Goal: Transaction & Acquisition: Purchase product/service

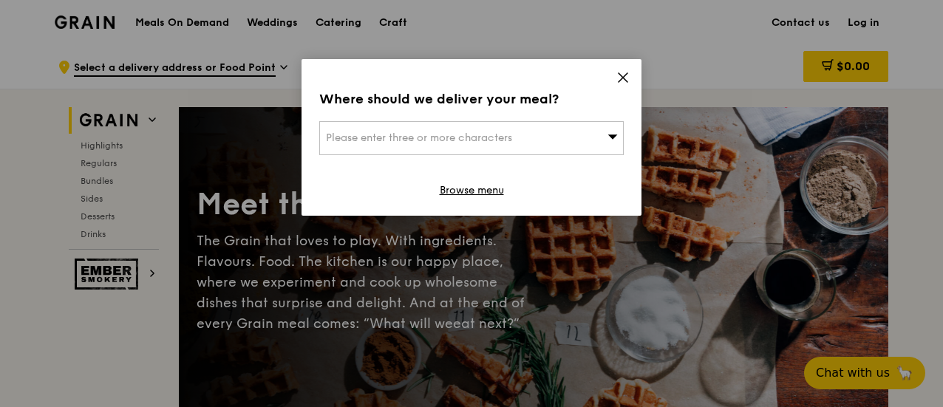
drag, startPoint x: 626, startPoint y: 79, endPoint x: 612, endPoint y: 81, distance: 14.2
click at [625, 79] on icon at bounding box center [623, 77] width 13 height 13
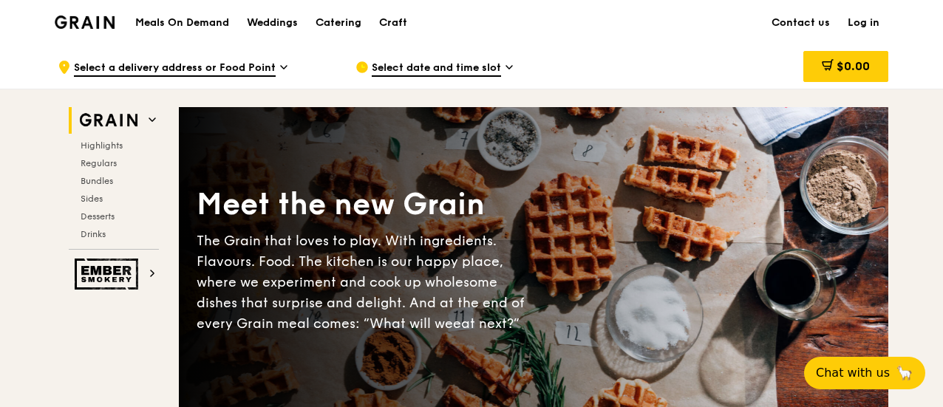
click at [264, 65] on span "Select a delivery address or Food Point" at bounding box center [175, 69] width 202 height 16
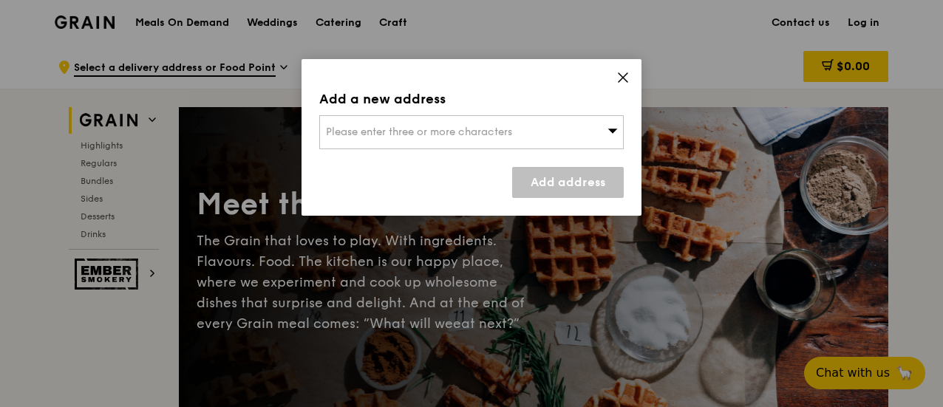
click at [377, 128] on span "Please enter three or more characters" at bounding box center [419, 132] width 186 height 13
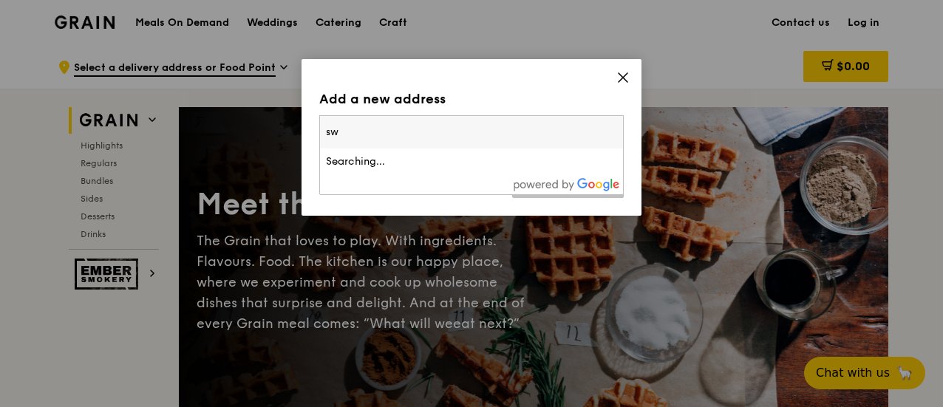
type input "s"
click at [376, 138] on input "search" at bounding box center [471, 132] width 303 height 33
paste input "[STREET_ADDRESS]"
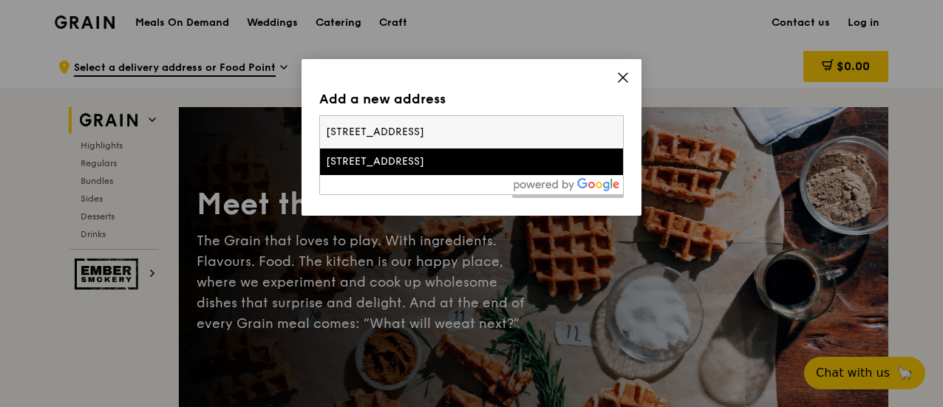
type input "[STREET_ADDRESS]"
click at [411, 169] on div "[STREET_ADDRESS]" at bounding box center [435, 162] width 219 height 15
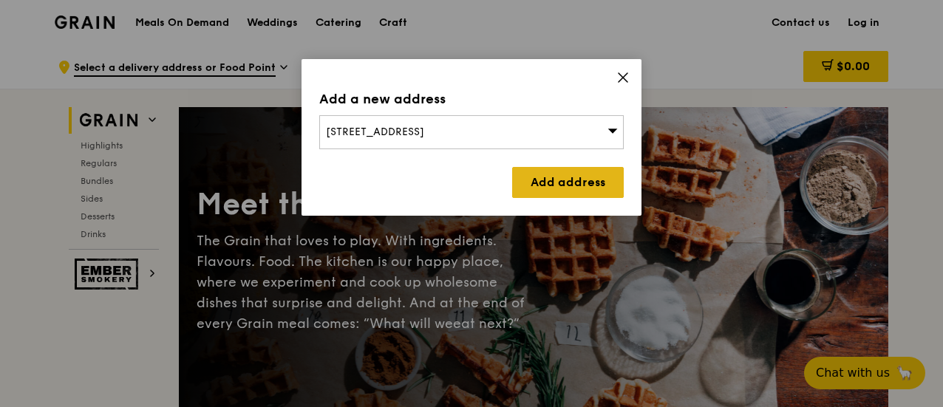
click at [562, 186] on link "Add address" at bounding box center [568, 182] width 112 height 31
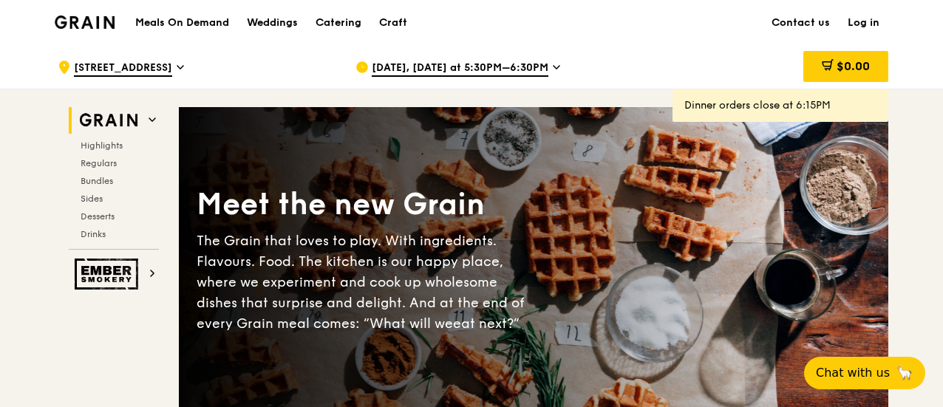
click at [424, 70] on span "[DATE], [DATE] at 5:30PM–6:30PM" at bounding box center [460, 69] width 177 height 16
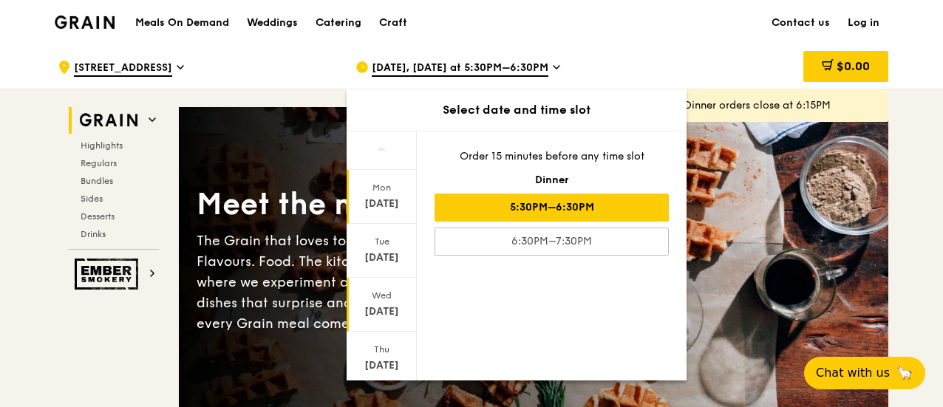
scroll to position [203, 0]
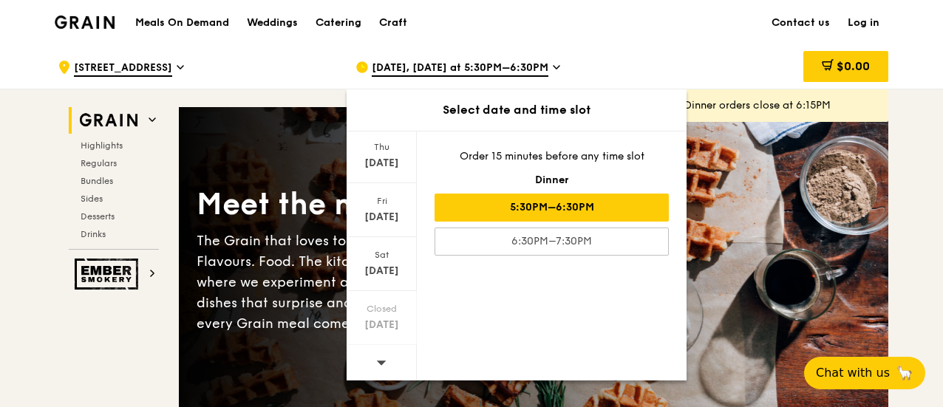
click at [377, 357] on icon at bounding box center [381, 362] width 10 height 11
click at [372, 216] on div "[DATE]" at bounding box center [382, 217] width 66 height 15
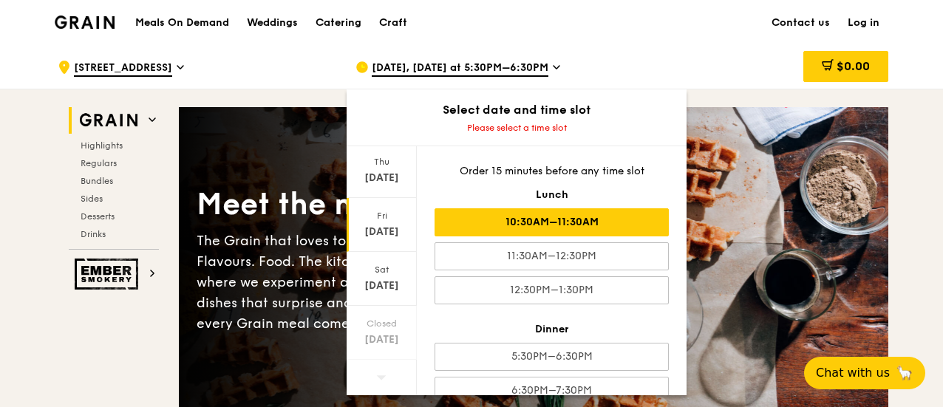
click at [514, 220] on div "10:30AM–11:30AM" at bounding box center [552, 222] width 234 height 28
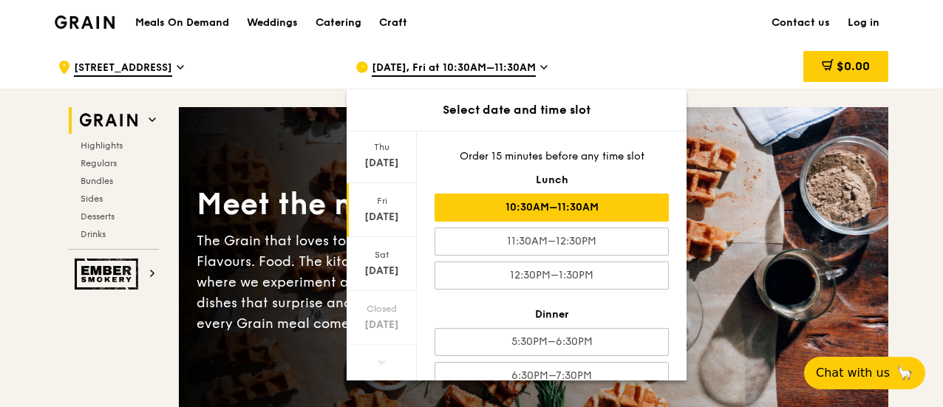
click at [515, 211] on div "10:30AM–11:30AM" at bounding box center [552, 208] width 234 height 28
click at [740, 40] on div "Meals On Demand Weddings Catering Craft Contact us Log in" at bounding box center [472, 22] width 834 height 45
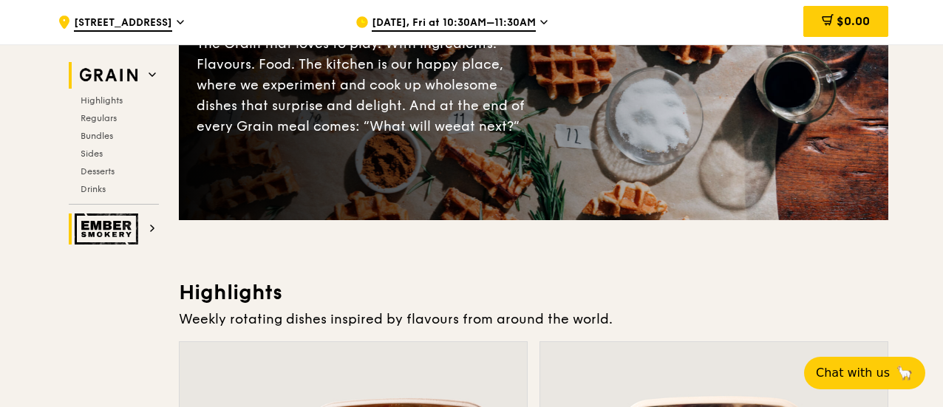
scroll to position [591, 0]
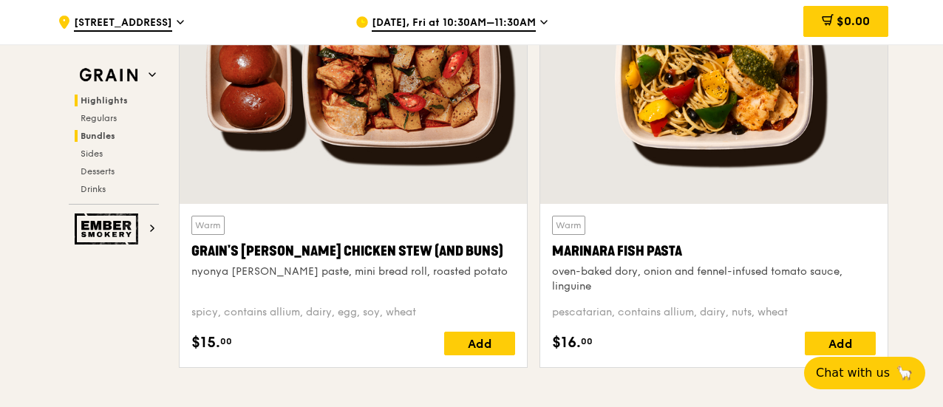
click at [98, 136] on span "Bundles" at bounding box center [98, 136] width 35 height 10
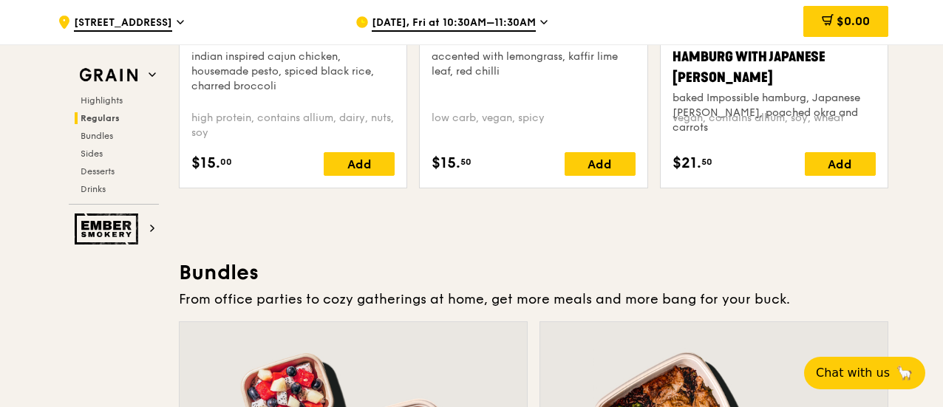
scroll to position [2125, 0]
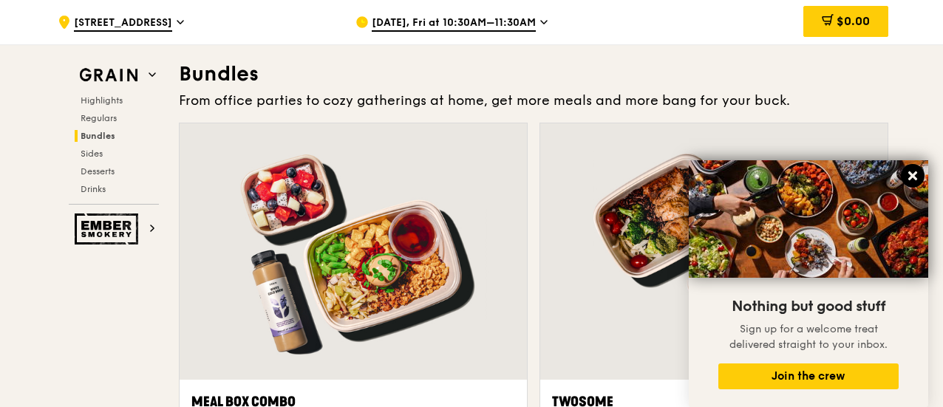
click at [911, 173] on icon at bounding box center [913, 176] width 9 height 9
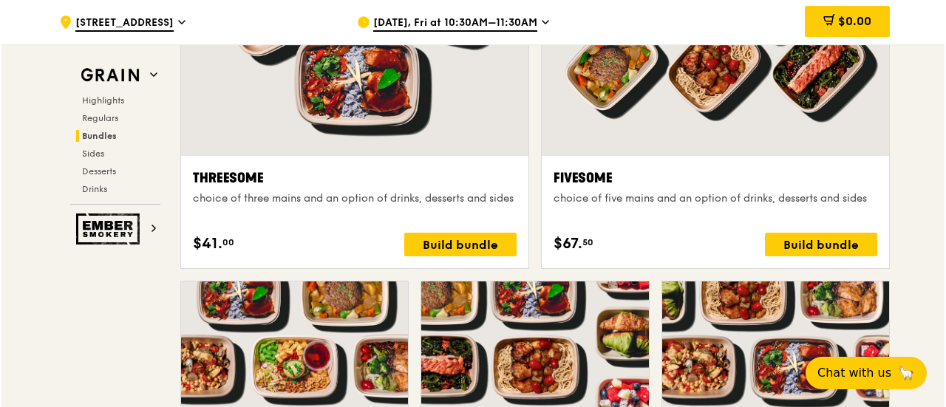
scroll to position [2914, 0]
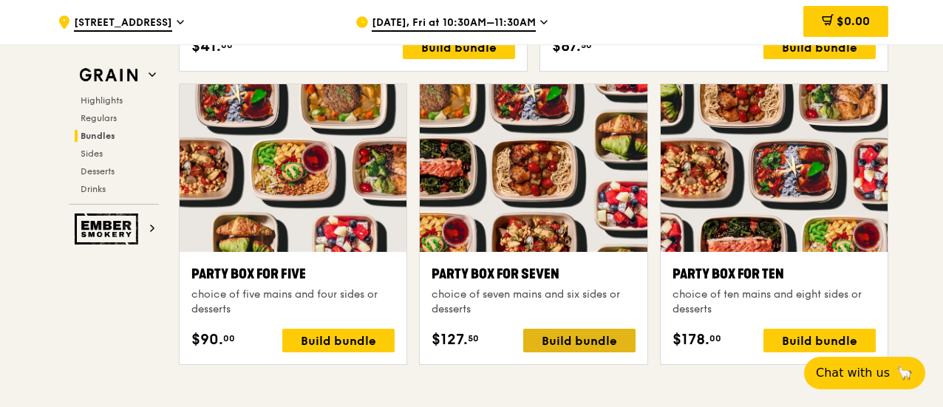
click at [570, 341] on div "Build bundle" at bounding box center [579, 341] width 112 height 24
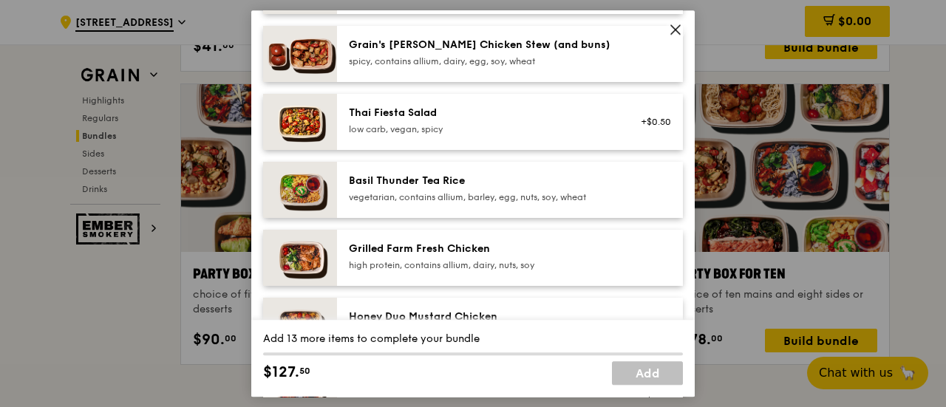
scroll to position [197, 0]
click at [439, 262] on div "high protein, contains allium, dairy, nuts, soy" at bounding box center [481, 265] width 265 height 12
click at [398, 252] on div "Grilled Farm Fresh Chicken" at bounding box center [481, 249] width 265 height 15
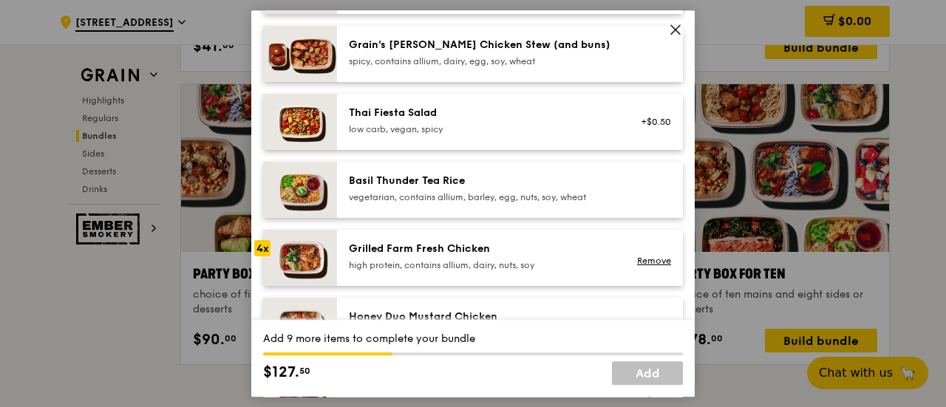
click at [398, 252] on div "Grilled Farm Fresh Chicken" at bounding box center [481, 249] width 265 height 15
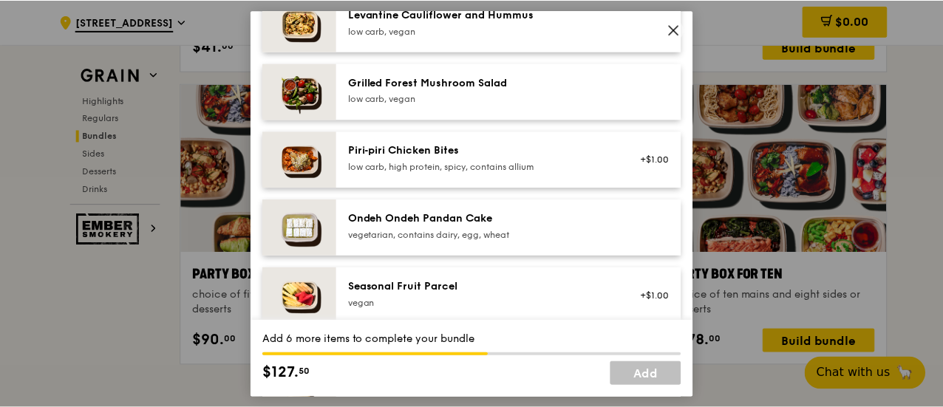
scroll to position [985, 0]
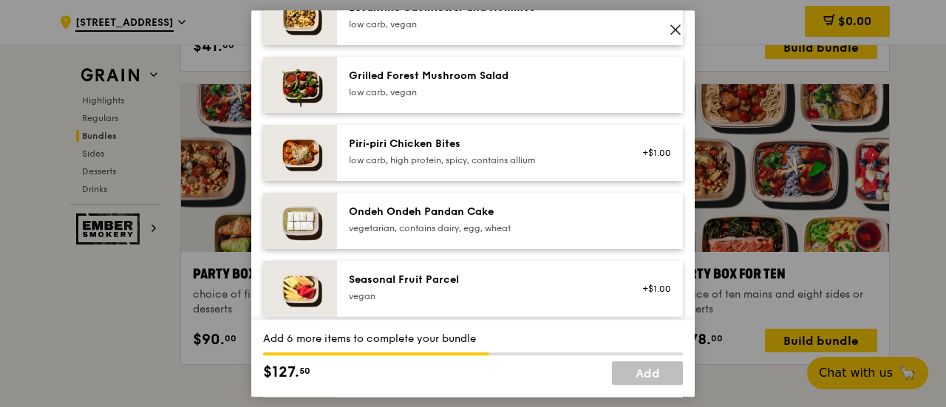
click at [410, 226] on div "vegetarian, contains dairy, egg, wheat" at bounding box center [481, 229] width 265 height 12
click at [410, 227] on div "vegetarian, contains dairy, egg, wheat" at bounding box center [481, 229] width 265 height 12
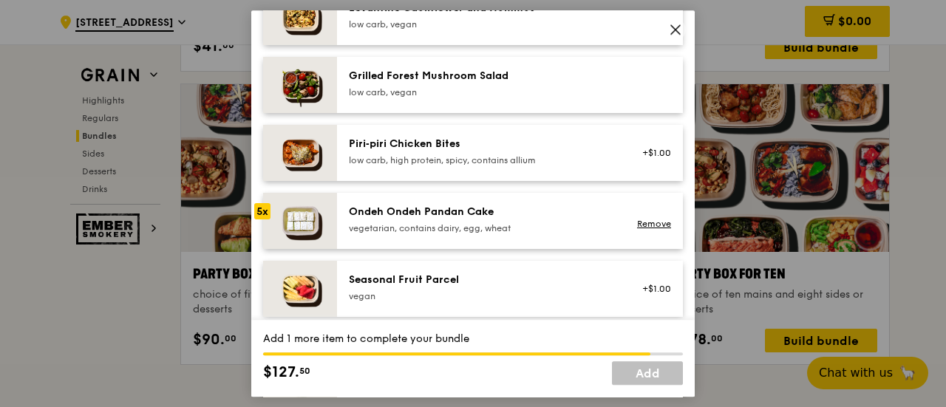
click at [410, 227] on div "vegetarian, contains dairy, egg, wheat" at bounding box center [481, 229] width 265 height 12
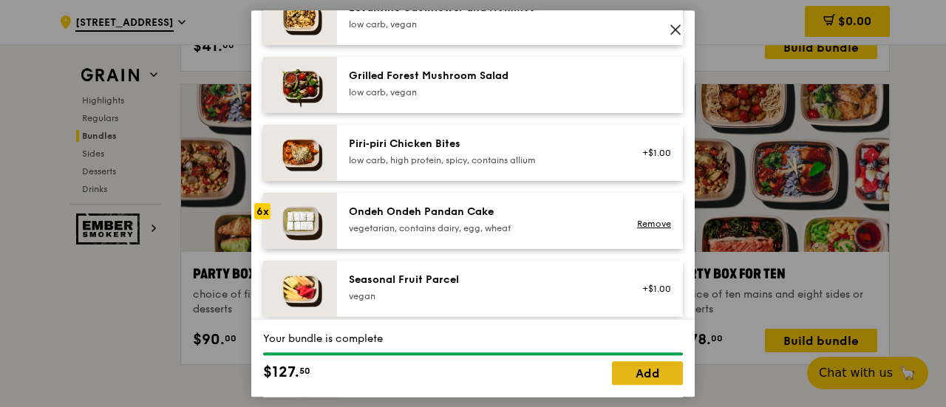
click at [649, 368] on link "Add" at bounding box center [647, 373] width 71 height 24
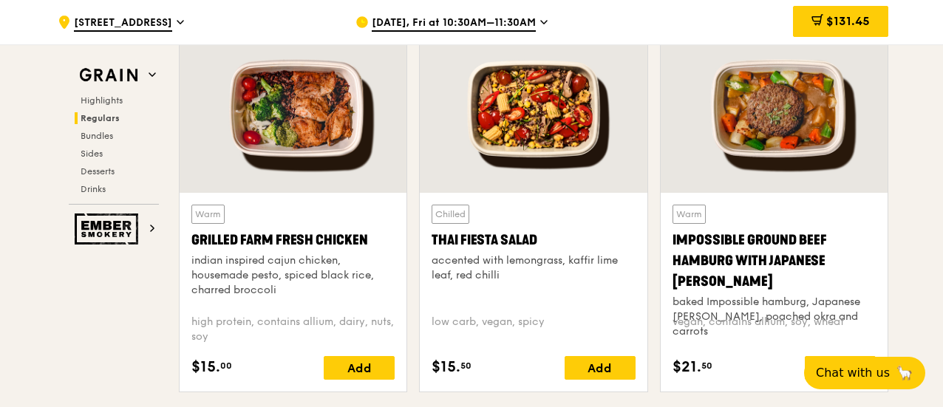
scroll to position [1731, 0]
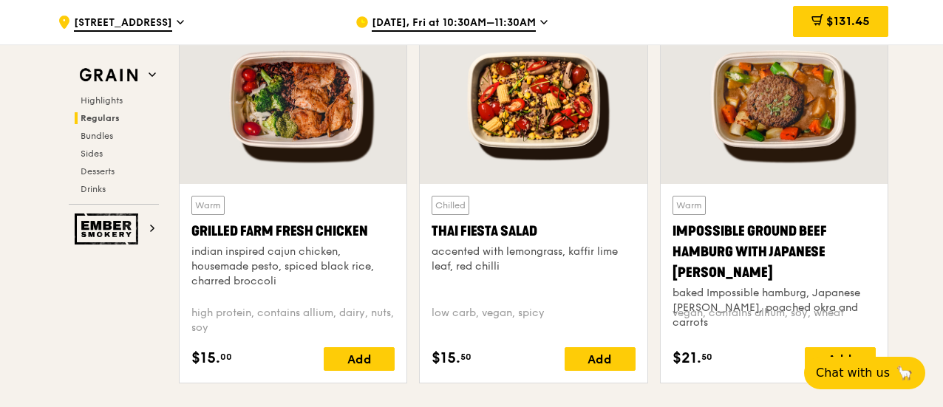
click at [784, 211] on div "Warm Impossible Ground Beef Hamburg with Japanese [PERSON_NAME] baked Impossibl…" at bounding box center [774, 245] width 203 height 98
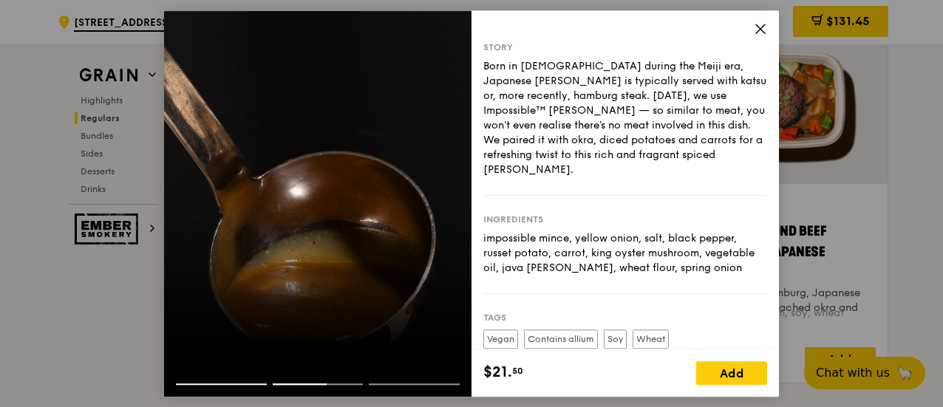
scroll to position [1534, 0]
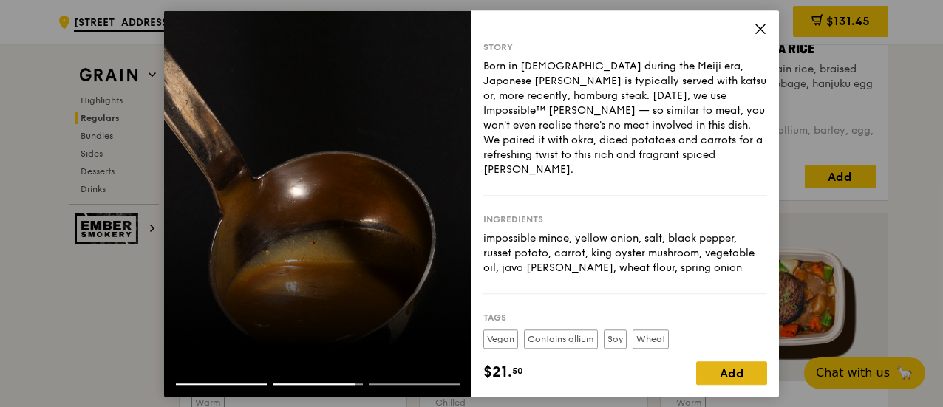
click at [731, 367] on div "Add" at bounding box center [731, 373] width 71 height 24
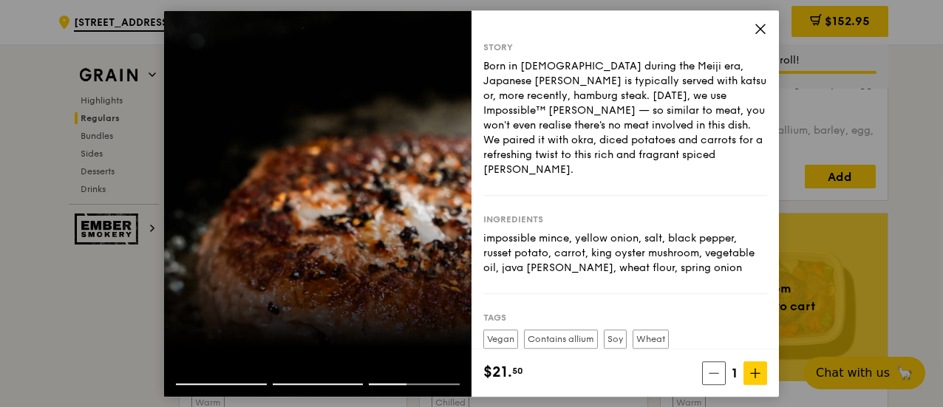
click at [757, 24] on icon at bounding box center [760, 28] width 13 height 13
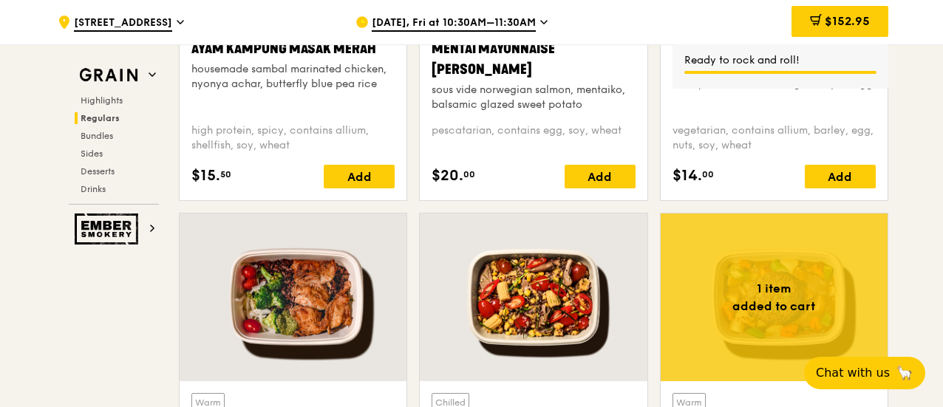
scroll to position [1731, 0]
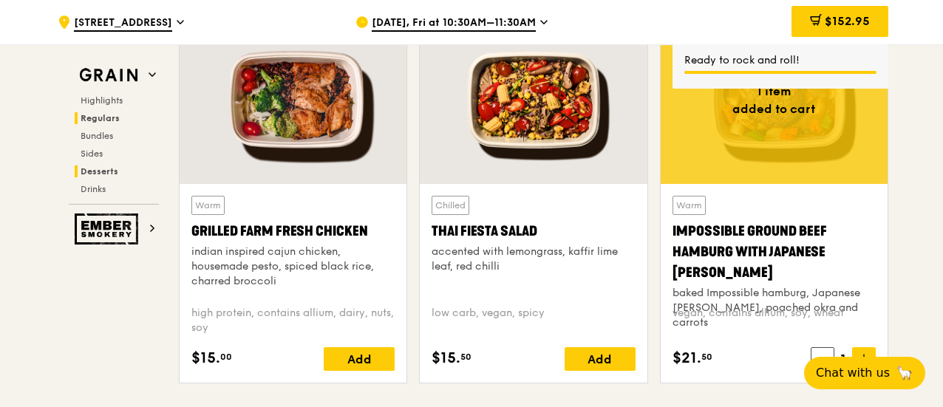
click at [95, 171] on span "Desserts" at bounding box center [100, 171] width 38 height 10
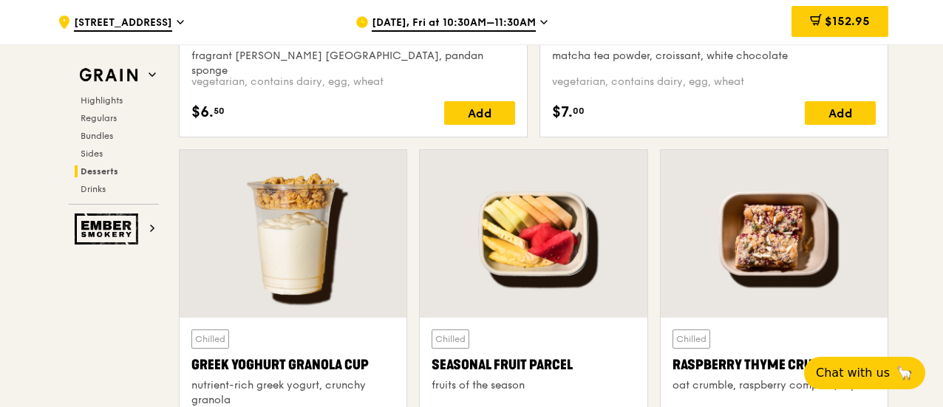
scroll to position [4404, 0]
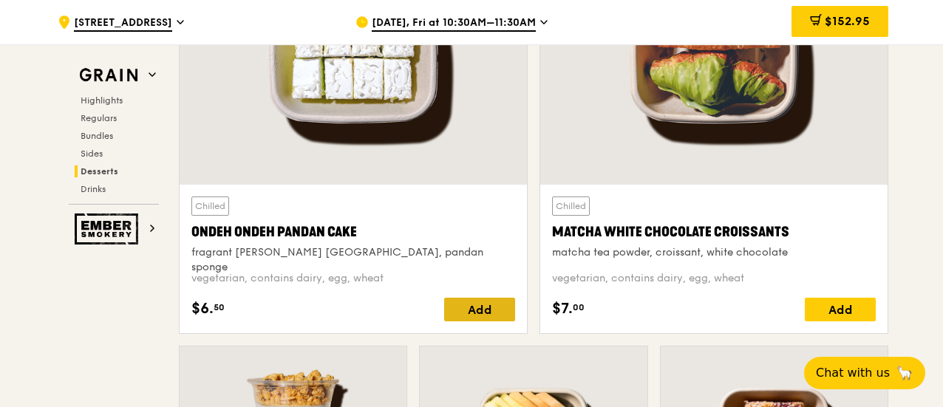
click at [491, 310] on div "Add" at bounding box center [479, 310] width 71 height 24
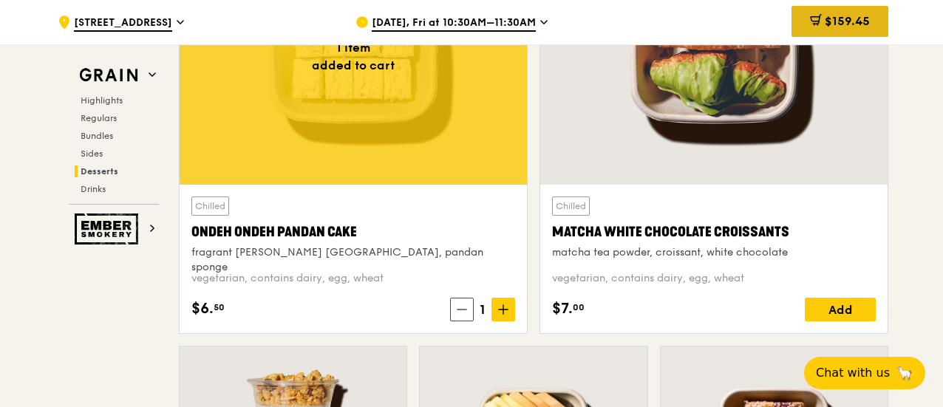
click at [836, 18] on span "$159.45" at bounding box center [847, 21] width 45 height 14
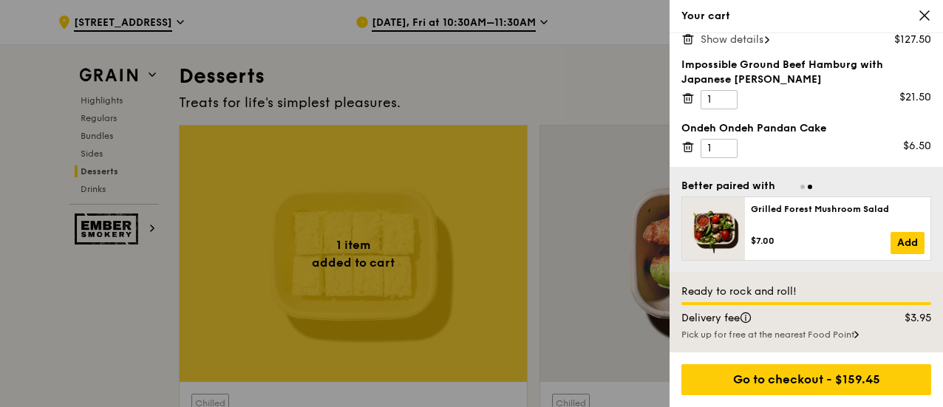
scroll to position [0, 0]
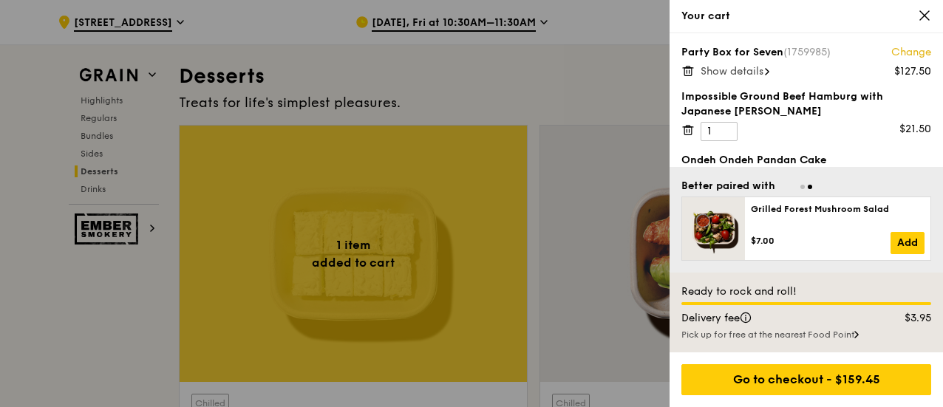
click at [761, 71] on span "Show details" at bounding box center [732, 71] width 63 height 13
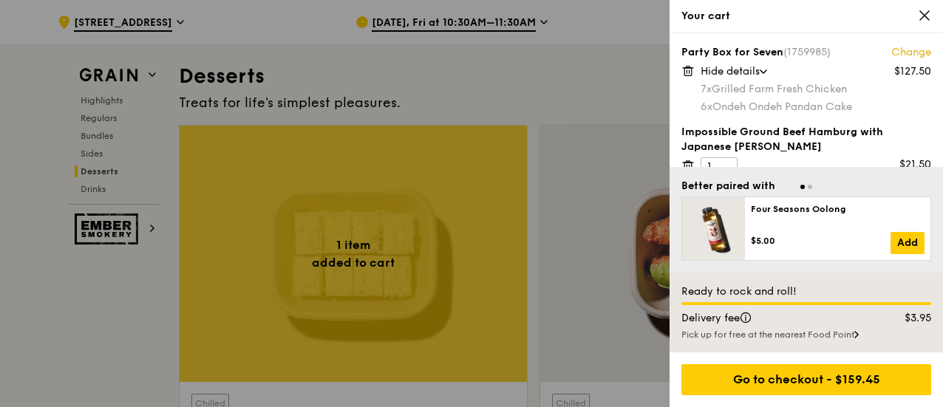
scroll to position [67, 0]
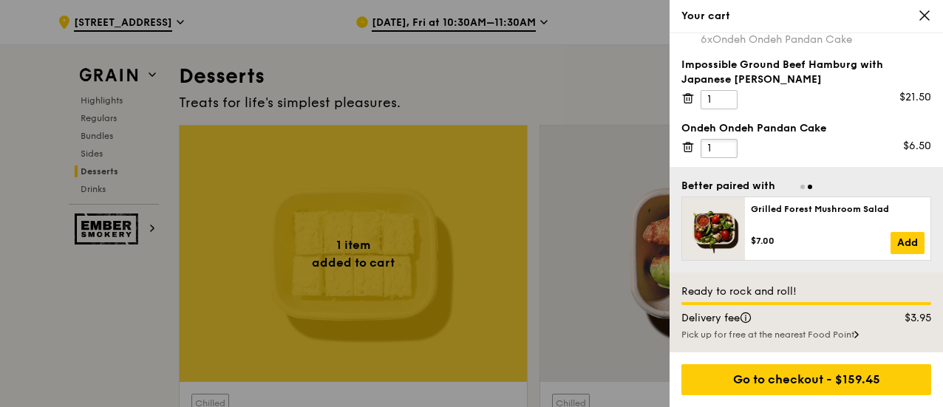
click at [703, 145] on input "1" at bounding box center [719, 148] width 37 height 19
type input "2"
click at [727, 144] on input "2" at bounding box center [719, 148] width 37 height 19
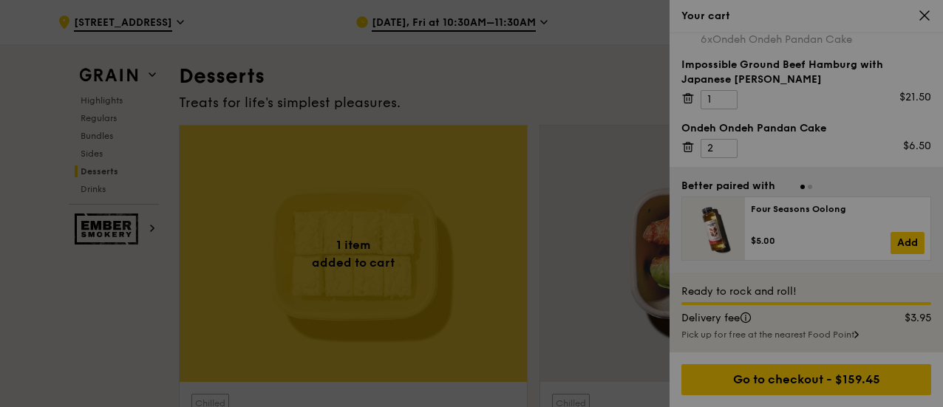
drag, startPoint x: 809, startPoint y: 138, endPoint x: 819, endPoint y: 137, distance: 9.7
click at [819, 137] on div at bounding box center [471, 203] width 943 height 407
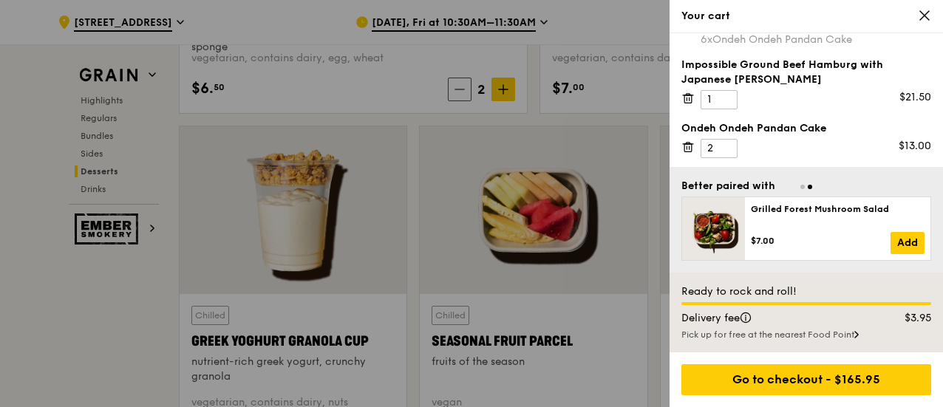
scroll to position [4798, 0]
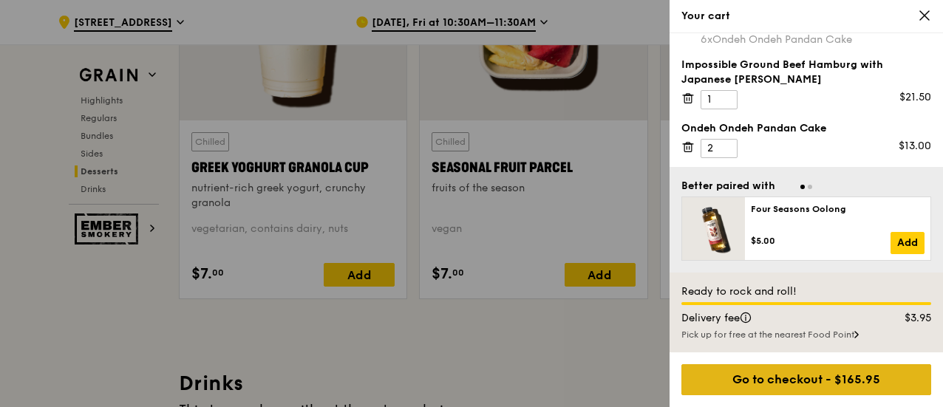
click at [801, 382] on div "Go to checkout - $165.95" at bounding box center [807, 379] width 250 height 31
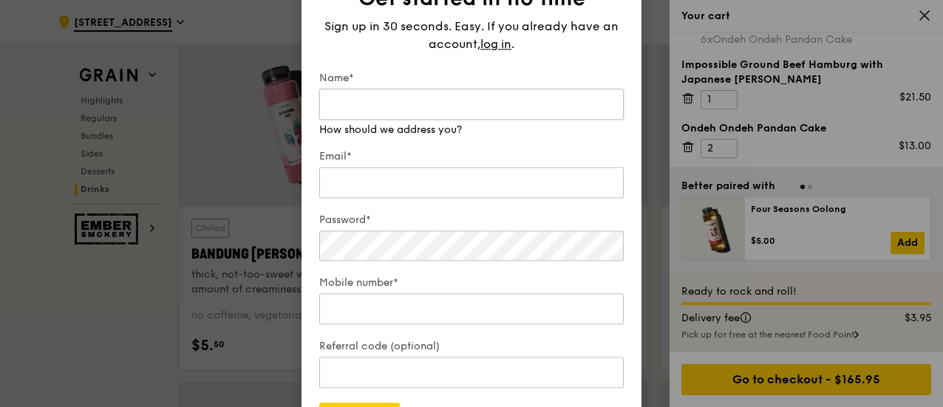
scroll to position [4996, 0]
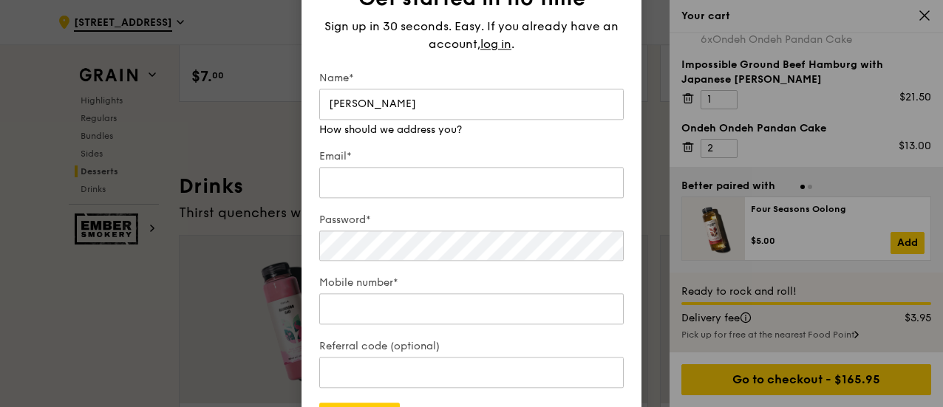
type input "[PERSON_NAME]"
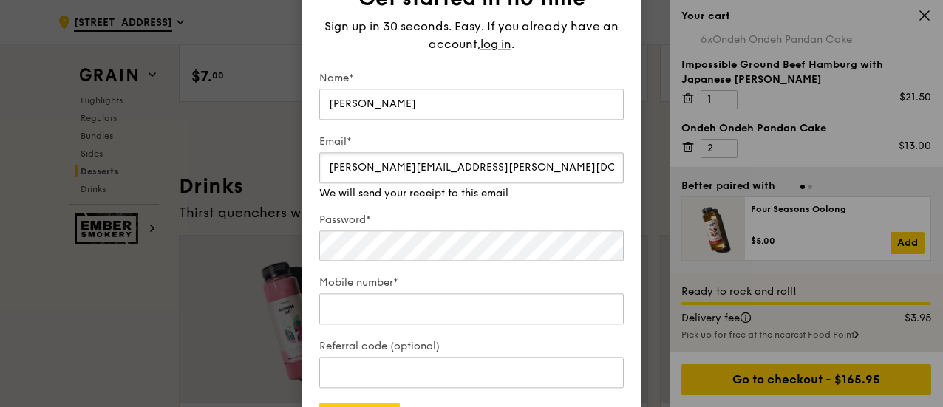
type input "[PERSON_NAME][EMAIL_ADDRESS][PERSON_NAME][DOMAIN_NAME]"
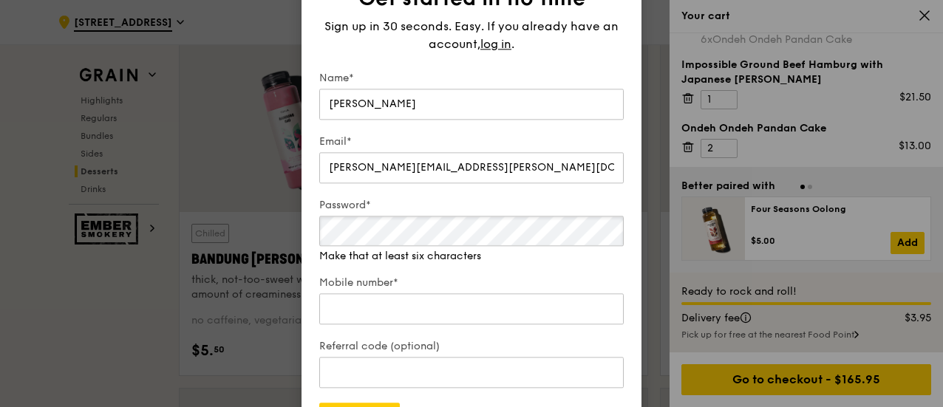
scroll to position [5192, 0]
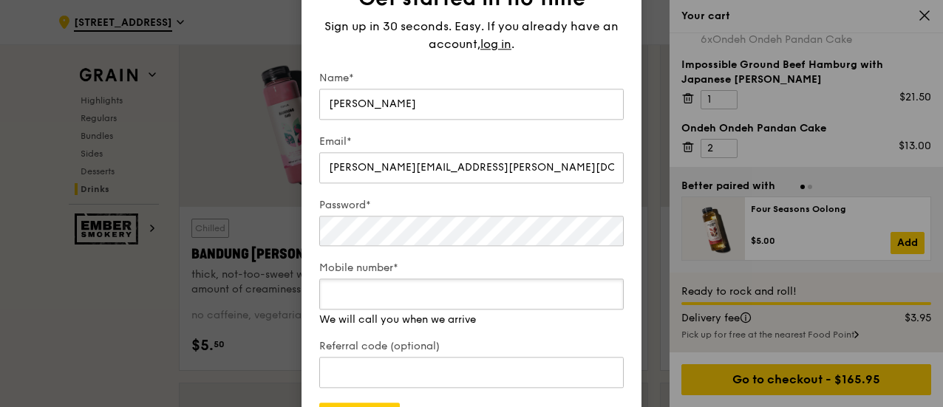
click at [367, 314] on div "Mobile number* We will call you when we arrive" at bounding box center [471, 294] width 305 height 67
click at [607, 301] on input "-1" at bounding box center [471, 294] width 305 height 31
click at [477, 299] on input "-1" at bounding box center [471, 294] width 305 height 31
drag, startPoint x: 308, startPoint y: 295, endPoint x: 285, endPoint y: 298, distance: 23.1
click at [285, 298] on div "Get started in no time Sign up in 30 seconds. Easy. If you already have an acco…" at bounding box center [471, 203] width 943 height 407
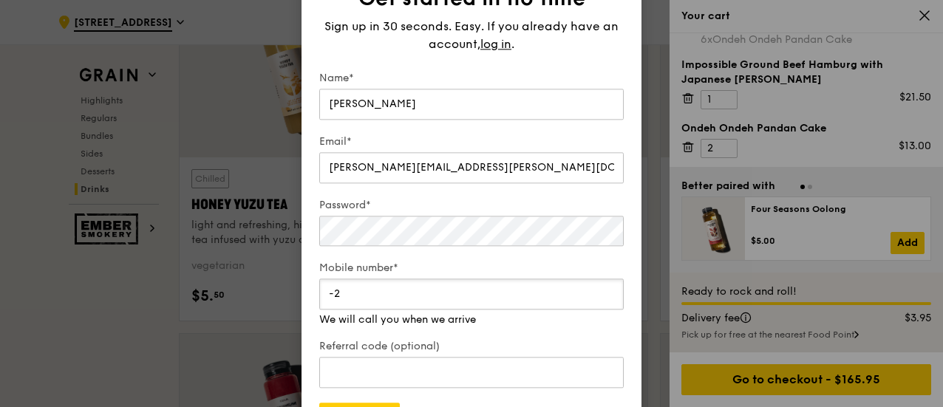
scroll to position [5587, 0]
type input "-2"
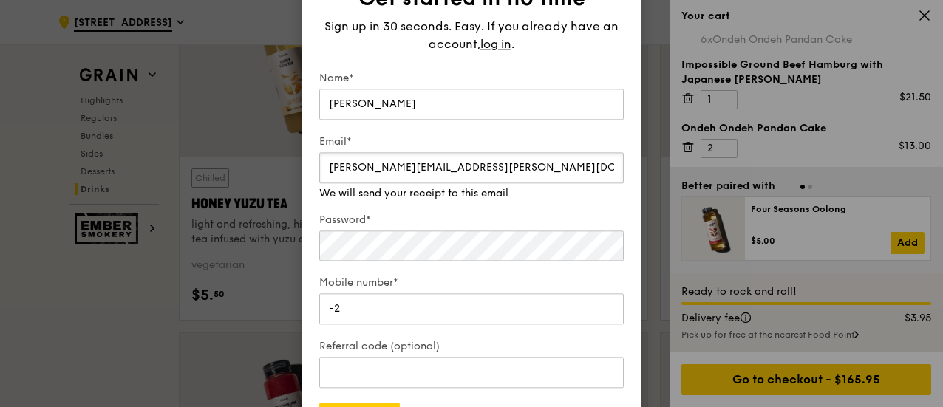
drag, startPoint x: 452, startPoint y: 172, endPoint x: 293, endPoint y: 174, distance: 159.0
click at [293, 174] on div "Get started in no time Sign up in 30 seconds. Easy. If you already have an acco…" at bounding box center [471, 203] width 943 height 407
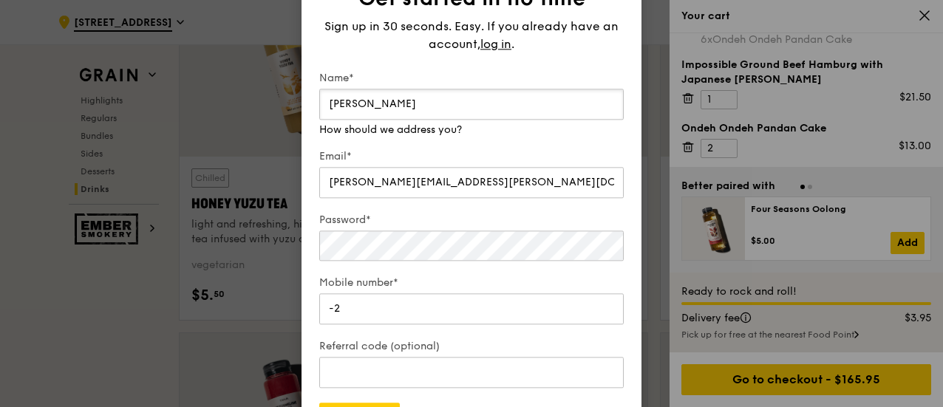
drag, startPoint x: 387, startPoint y: 95, endPoint x: 296, endPoint y: 112, distance: 93.2
click at [296, 112] on div "Get started in no time Sign up in 30 seconds. Easy. If you already have an acco…" at bounding box center [471, 203] width 943 height 407
type input "[PERSON_NAME]"
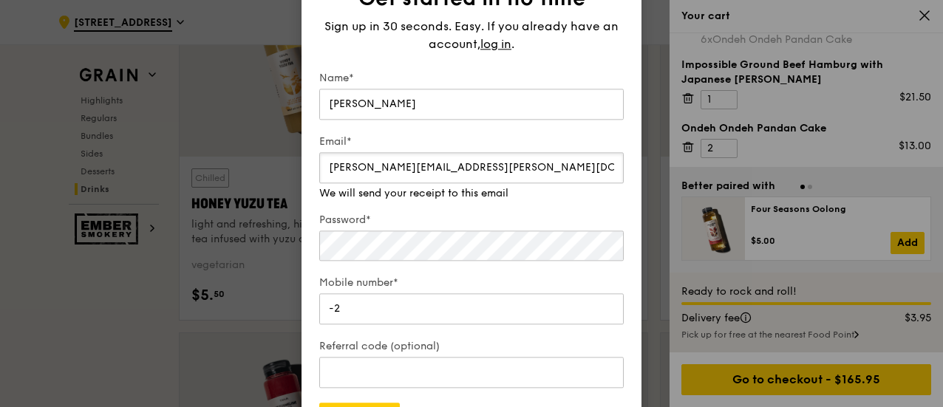
drag, startPoint x: 456, startPoint y: 179, endPoint x: 324, endPoint y: 183, distance: 132.4
click at [324, 183] on div "Email* [PERSON_NAME][EMAIL_ADDRESS][PERSON_NAME][DOMAIN_NAME] We will send your…" at bounding box center [471, 168] width 305 height 67
paste input "[DOMAIN_NAME]"
type input "[DOMAIN_NAME][EMAIL_ADDRESS][DOMAIN_NAME]"
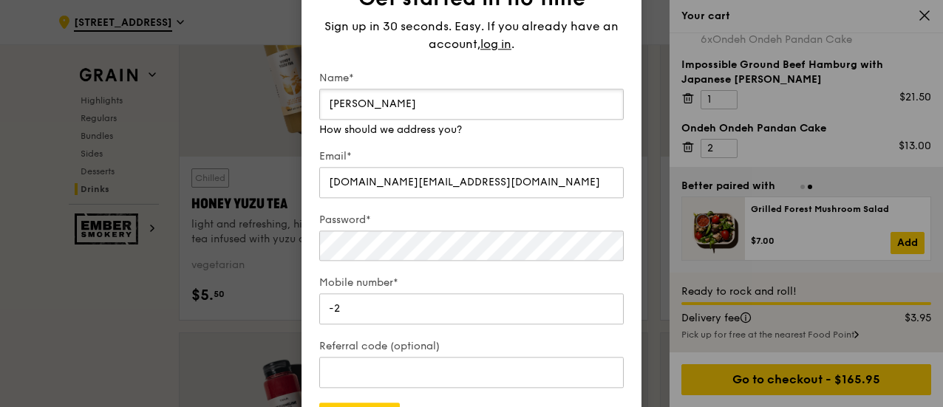
drag, startPoint x: 387, startPoint y: 101, endPoint x: 293, endPoint y: 103, distance: 94.6
click at [293, 103] on div "Get started in no time Sign up in 30 seconds. Easy. If you already have an acco…" at bounding box center [471, 203] width 943 height 407
type input "H"
type input "TH"
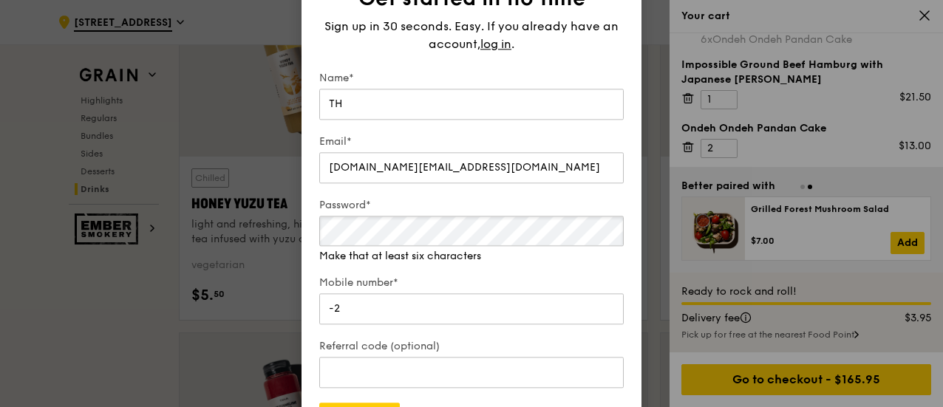
click at [342, 249] on div "Password* Make that at least six characters" at bounding box center [471, 231] width 305 height 66
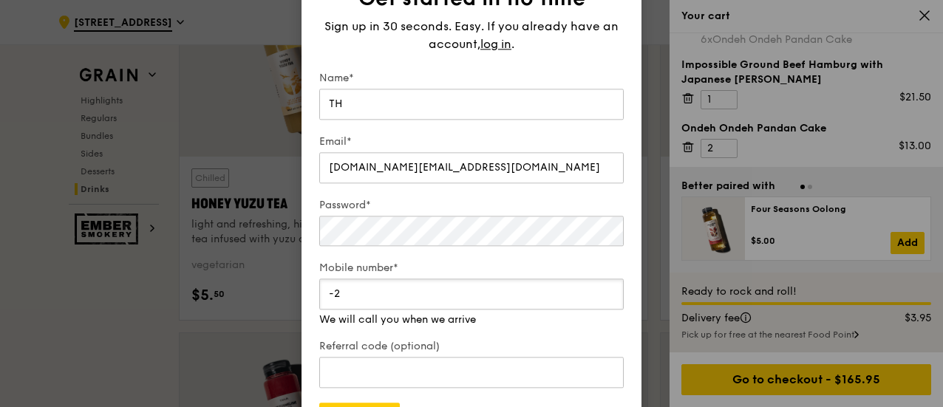
drag, startPoint x: 365, startPoint y: 307, endPoint x: 296, endPoint y: 301, distance: 69.7
click at [296, 301] on div "Get started in no time Sign up in 30 seconds. Easy. If you already have an acco…" at bounding box center [471, 203] width 943 height 407
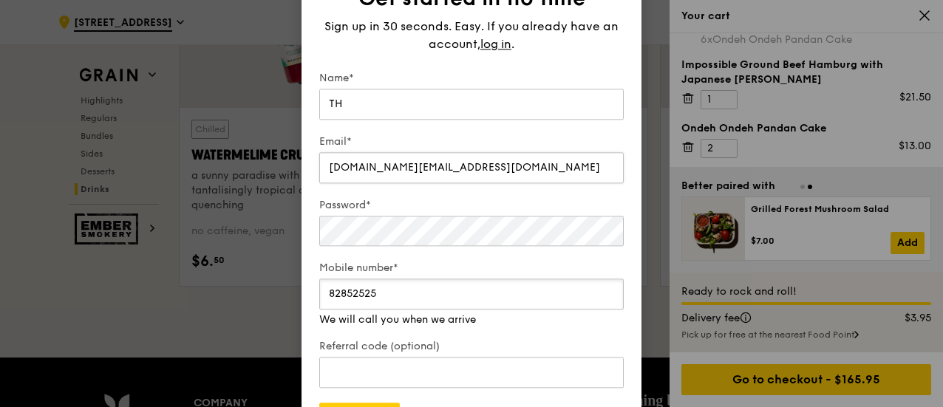
scroll to position [5981, 0]
type input "82852525"
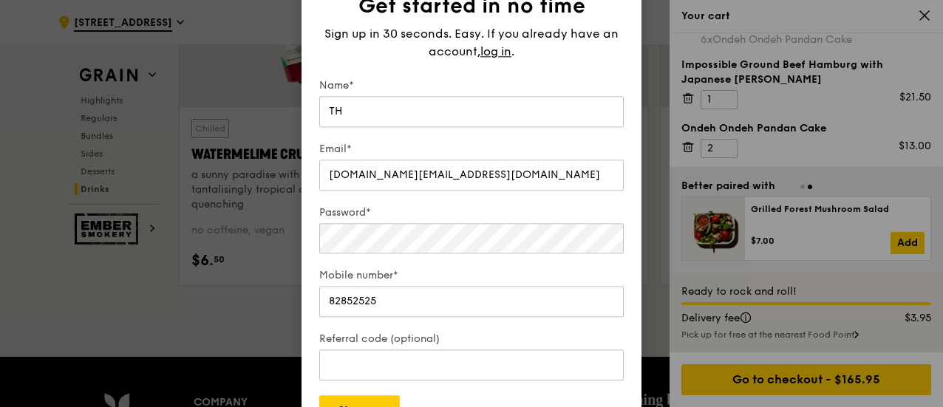
drag, startPoint x: 632, startPoint y: 63, endPoint x: 624, endPoint y: 29, distance: 35.0
click at [624, 29] on div "Get started in no time Sign up in 30 seconds. Easy. If you already have an acco…" at bounding box center [472, 203] width 340 height 481
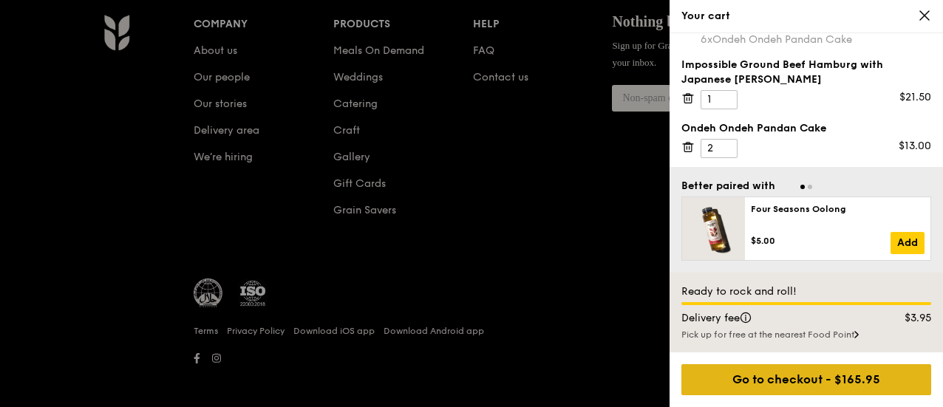
scroll to position [6362, 0]
click at [829, 378] on div "Go to checkout - $165.95" at bounding box center [807, 379] width 250 height 31
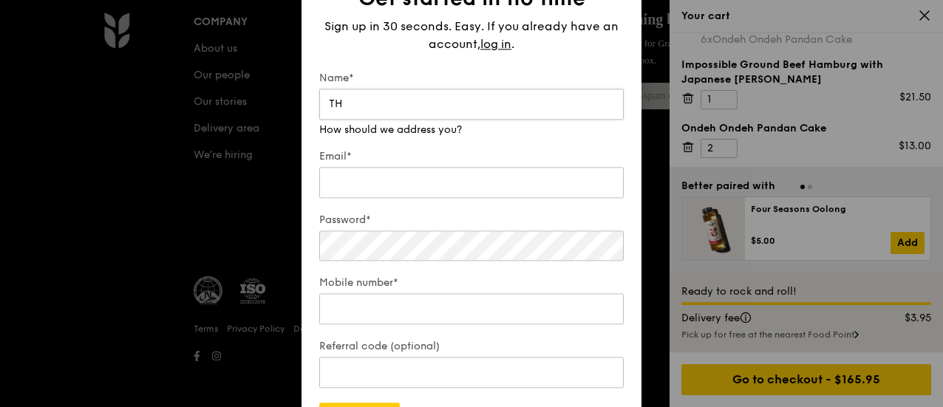
type input "TH"
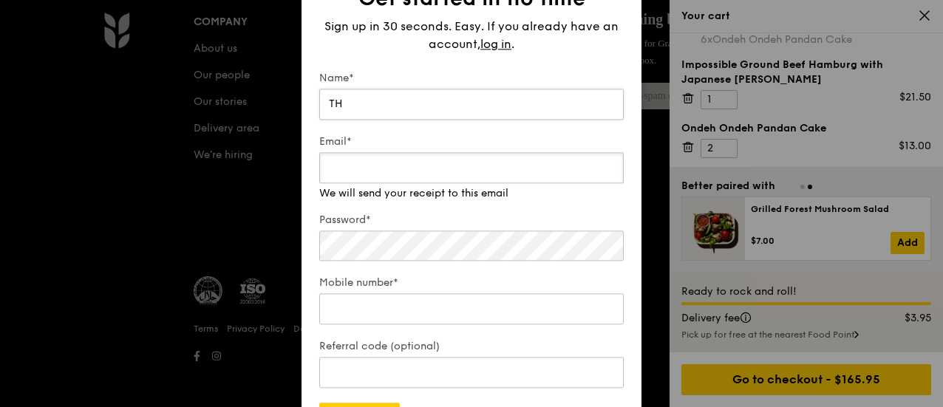
paste input "[DOMAIN_NAME][EMAIL_ADDRESS][DOMAIN_NAME]"
type input "[DOMAIN_NAME][EMAIL_ADDRESS][DOMAIN_NAME]"
click at [382, 252] on div "Password*" at bounding box center [471, 238] width 305 height 51
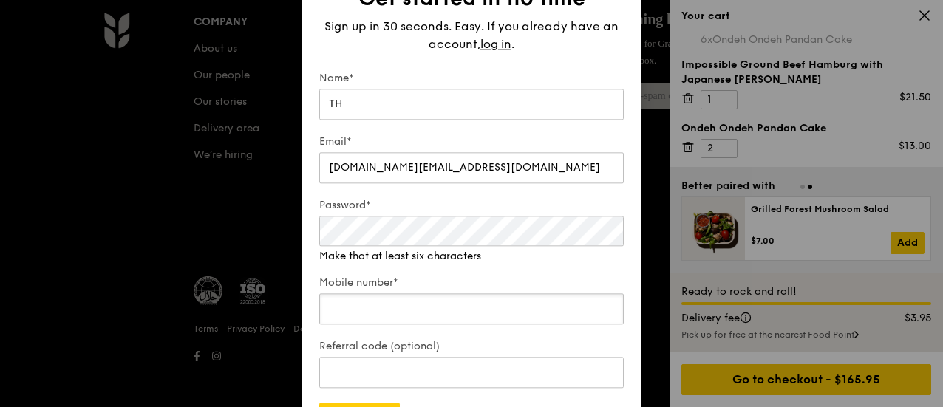
click at [373, 307] on input "Mobile number*" at bounding box center [471, 308] width 305 height 31
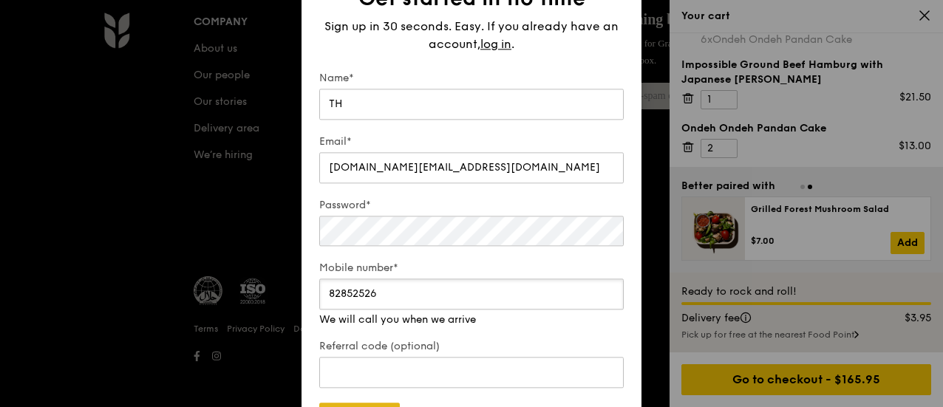
type input "82852526"
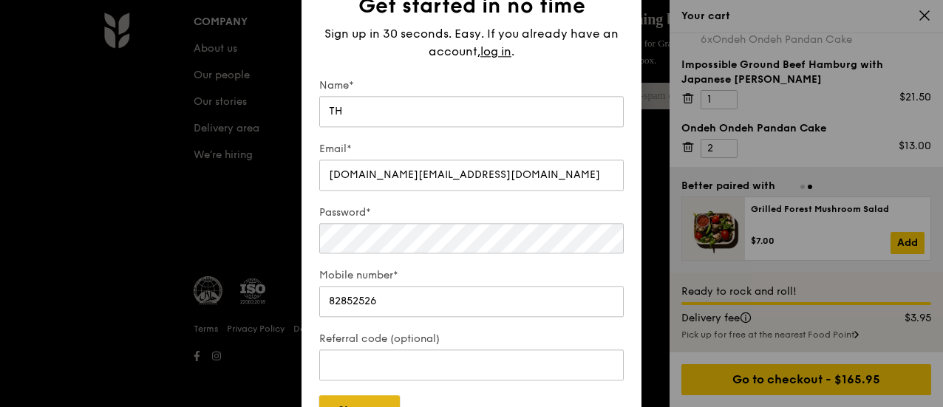
click at [381, 404] on button "Sign up" at bounding box center [359, 410] width 81 height 31
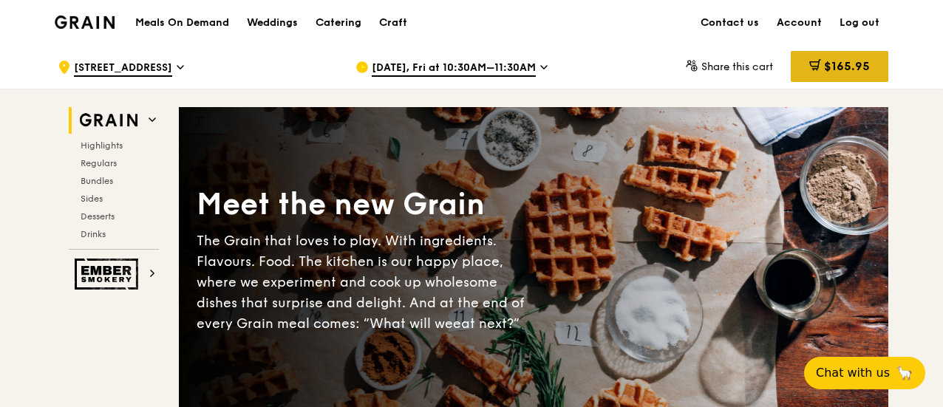
click at [827, 69] on span "$165.95" at bounding box center [847, 66] width 46 height 14
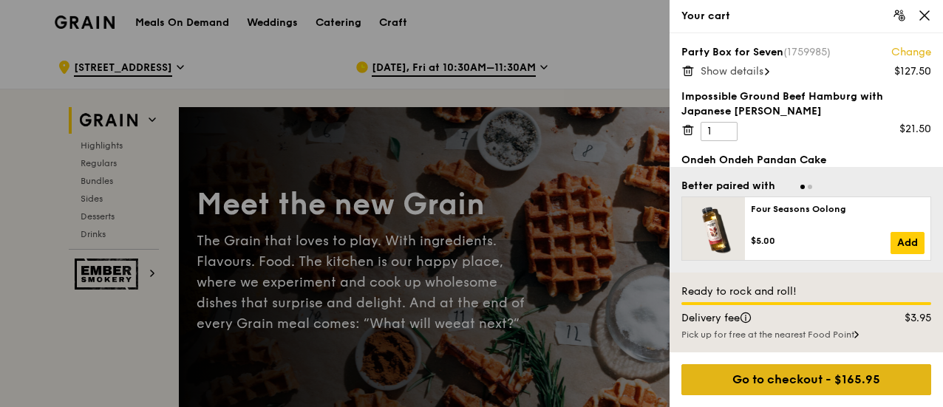
click at [825, 385] on div "Go to checkout - $165.95" at bounding box center [807, 379] width 250 height 31
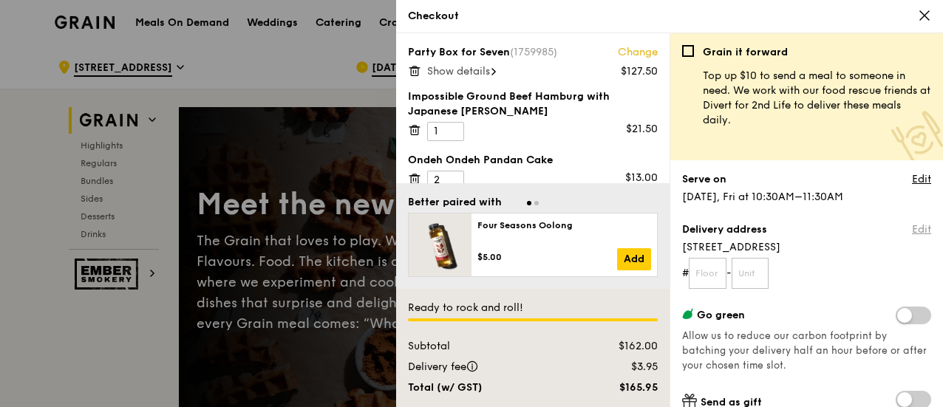
click at [913, 230] on link "Edit" at bounding box center [921, 230] width 19 height 15
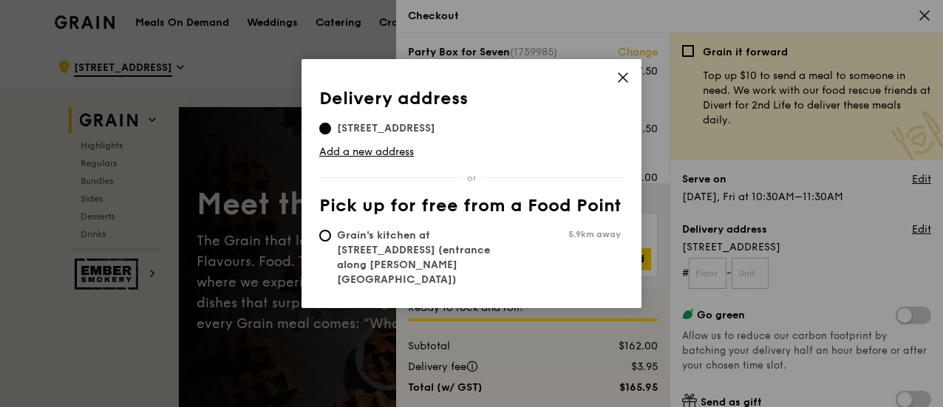
click at [714, 271] on div "Delivery address Pick up for free from a Food Point Delivery address 110 Sengka…" at bounding box center [471, 203] width 943 height 407
click at [626, 72] on icon at bounding box center [623, 77] width 13 height 13
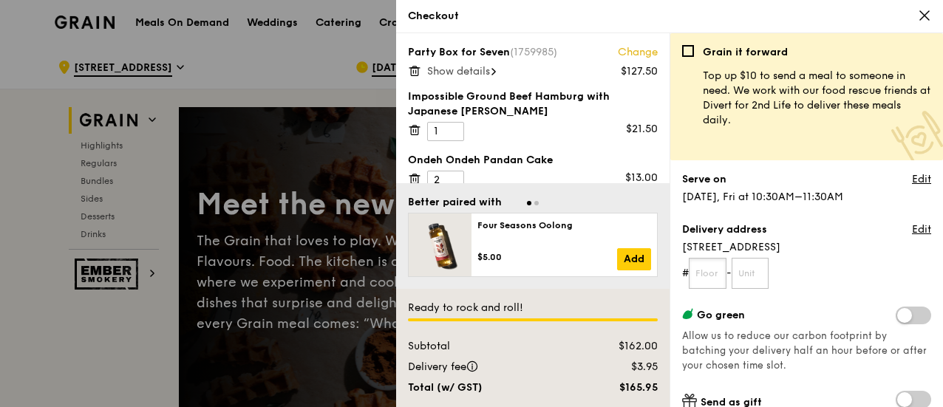
click at [713, 270] on input "text" at bounding box center [708, 273] width 38 height 31
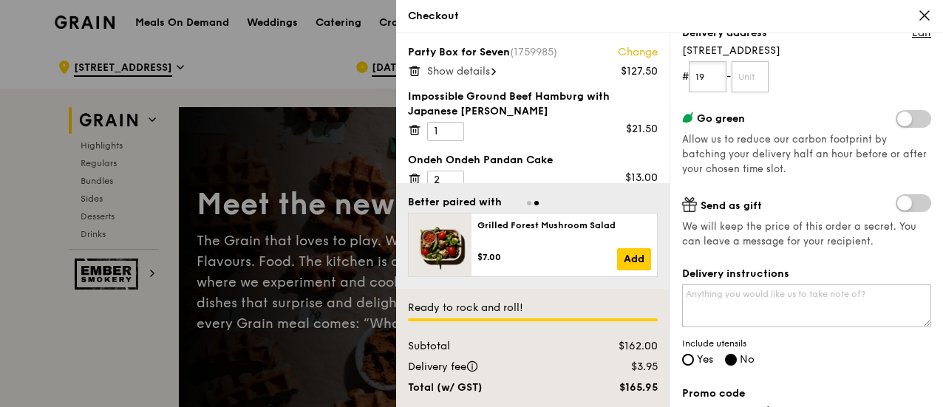
type input "19"
click at [763, 76] on input "text" at bounding box center [751, 76] width 38 height 31
type input "00"
click at [708, 73] on input "19" at bounding box center [708, 76] width 38 height 31
type input "10"
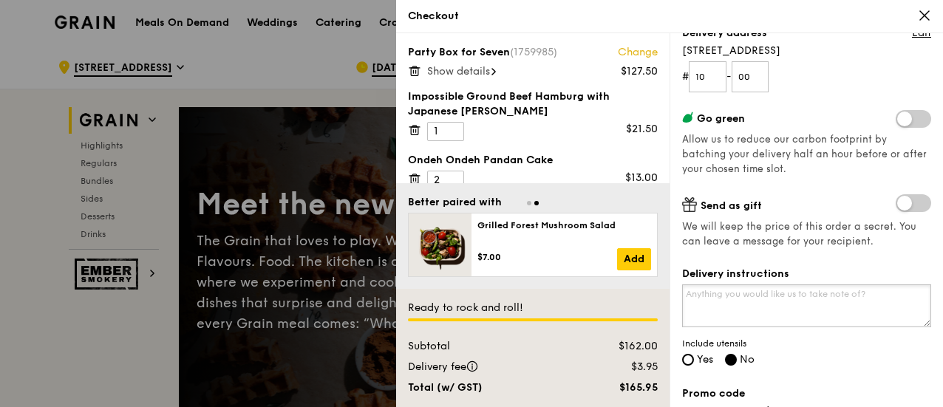
click at [701, 302] on textarea "Delivery instructions" at bounding box center [806, 306] width 249 height 43
paste textarea "use the main lift lobby at Medical Centre and proceed straight to level 10. Onc…"
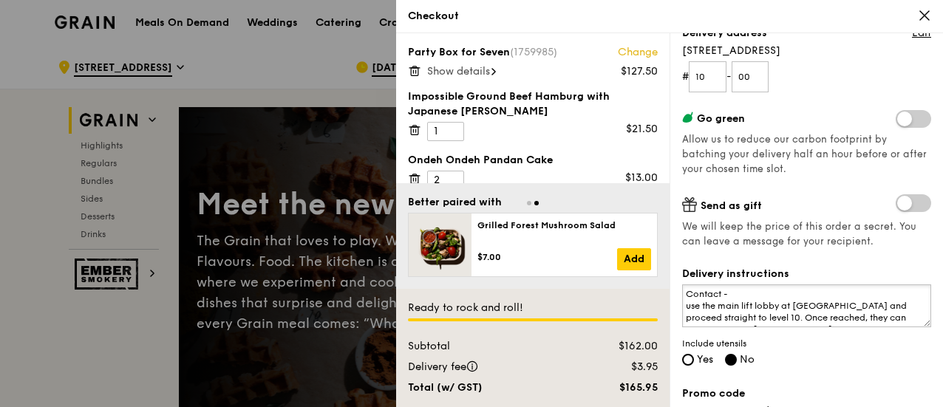
scroll to position [8, 0]
click at [688, 298] on textarea "Contact - use the main lift lobby at Medical Centre and proceed straight to lev…" at bounding box center [806, 306] width 249 height 43
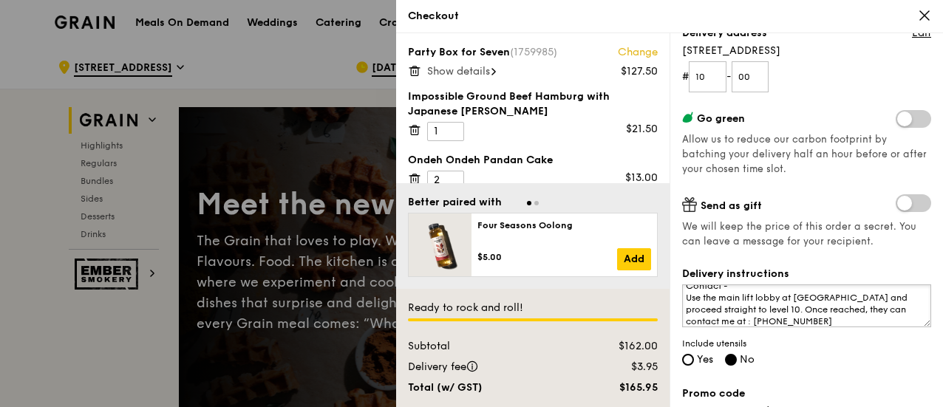
scroll to position [12, 0]
drag, startPoint x: 774, startPoint y: 319, endPoint x: 826, endPoint y: 317, distance: 52.5
click at [826, 317] on textarea "Contact - Use the main lift lobby at Medical Centre and proceed straight to lev…" at bounding box center [806, 306] width 249 height 43
click at [745, 294] on textarea "Contact - Use the main lift lobby at Medical Centre and proceed straight to lev…" at bounding box center [806, 306] width 249 height 43
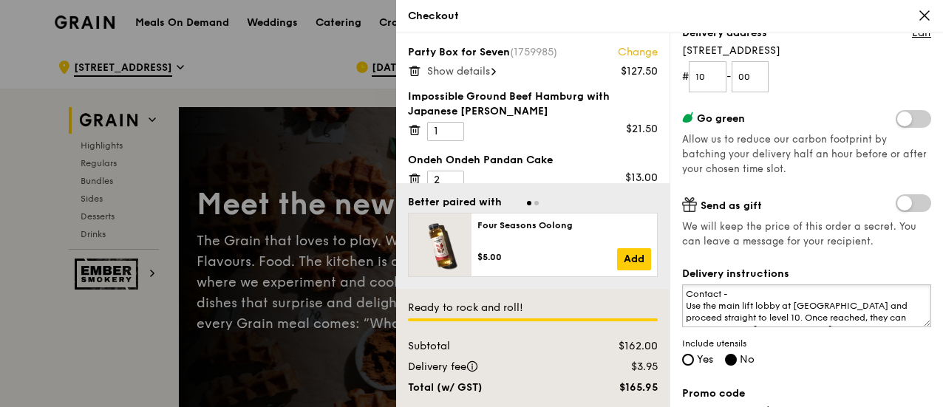
paste textarea "6930 2473"
paste textarea "Rabaah"
type textarea "Contact - 6930 2473 (Rabaah) Use the main lift lobby at Medical Centre and proc…"
click at [699, 356] on span "Yes" at bounding box center [705, 359] width 16 height 13
click at [694, 356] on input "Yes" at bounding box center [688, 360] width 12 height 12
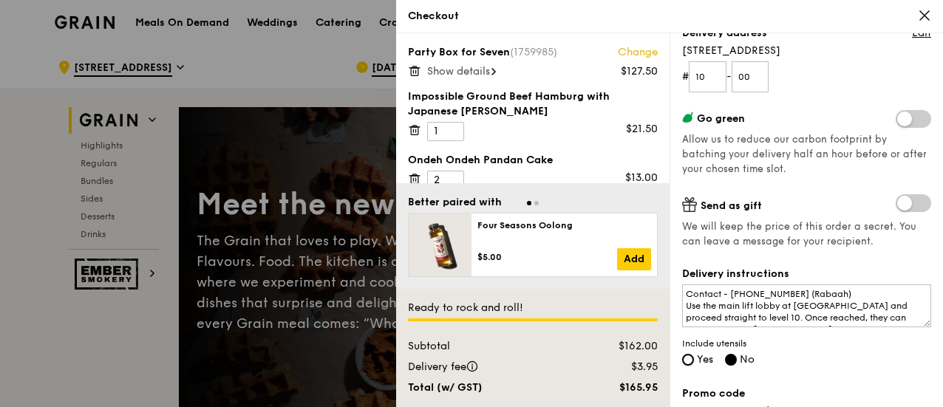
radio input "true"
radio input "false"
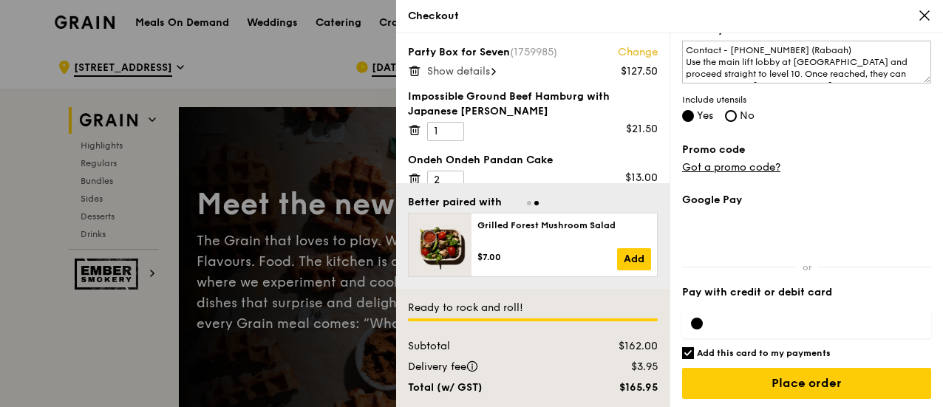
scroll to position [442, 0]
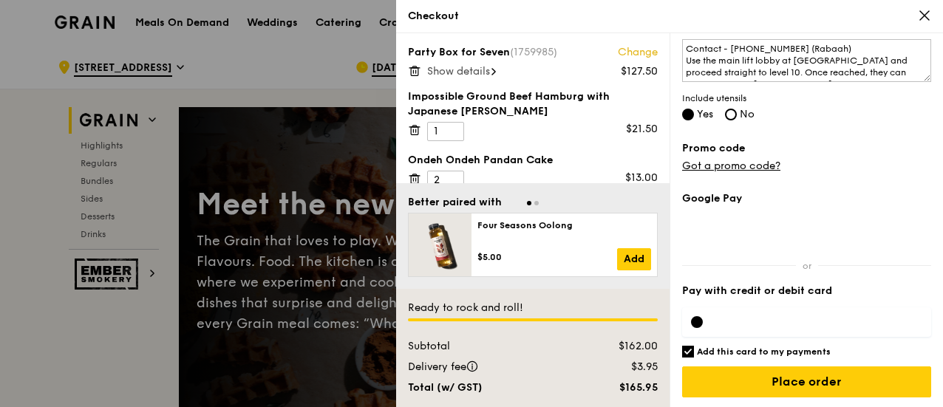
click at [686, 350] on input "Add this card to my payments" at bounding box center [688, 352] width 12 height 12
checkbox input "false"
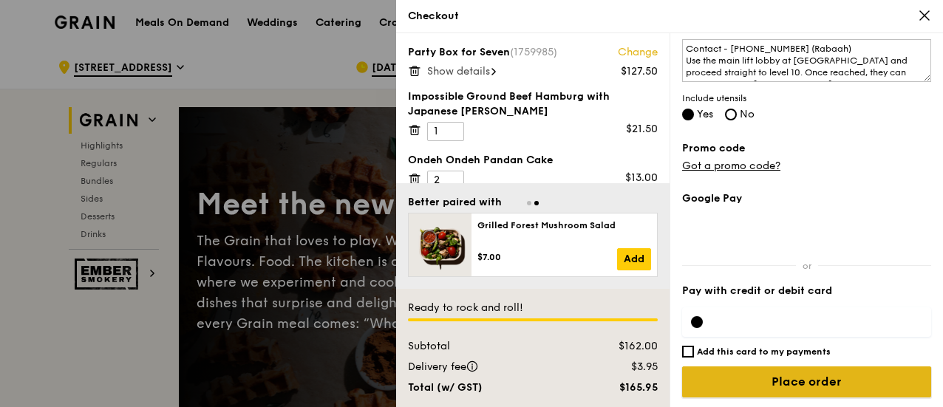
click at [822, 379] on input "Place order" at bounding box center [806, 382] width 249 height 31
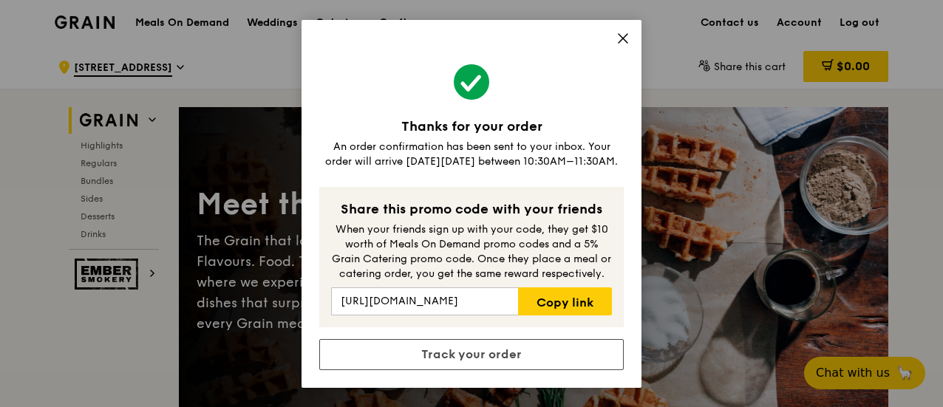
click at [624, 41] on icon at bounding box center [623, 38] width 13 height 13
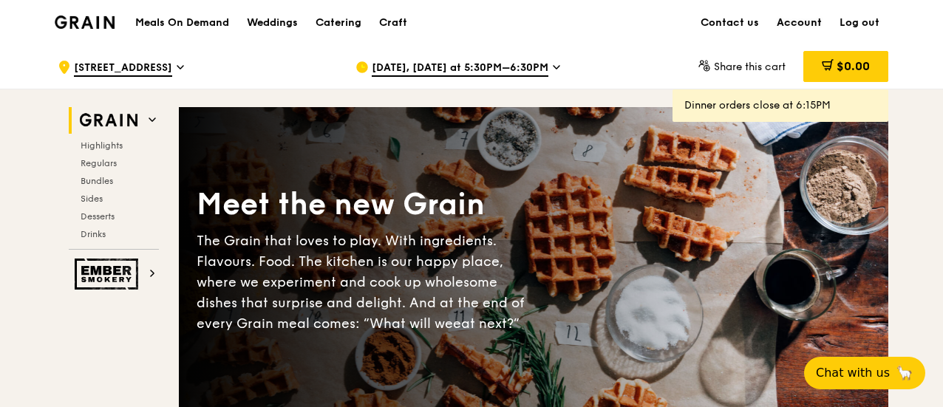
click at [809, 21] on link "Account" at bounding box center [799, 23] width 63 height 44
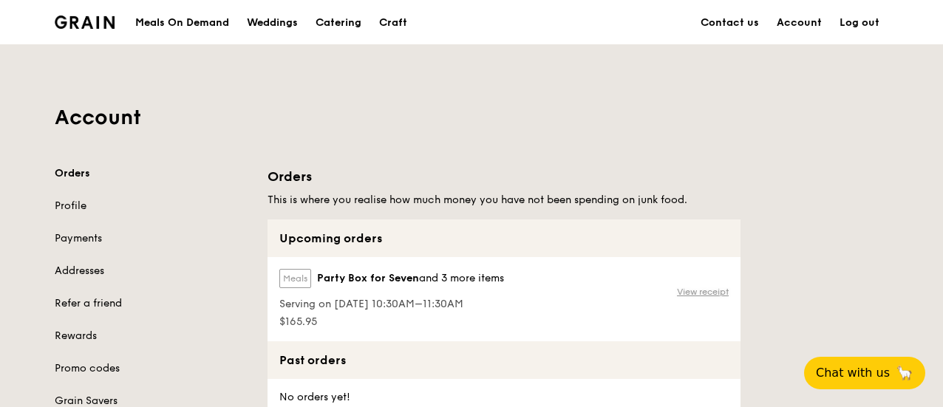
click at [711, 292] on link "View receipt" at bounding box center [703, 292] width 52 height 12
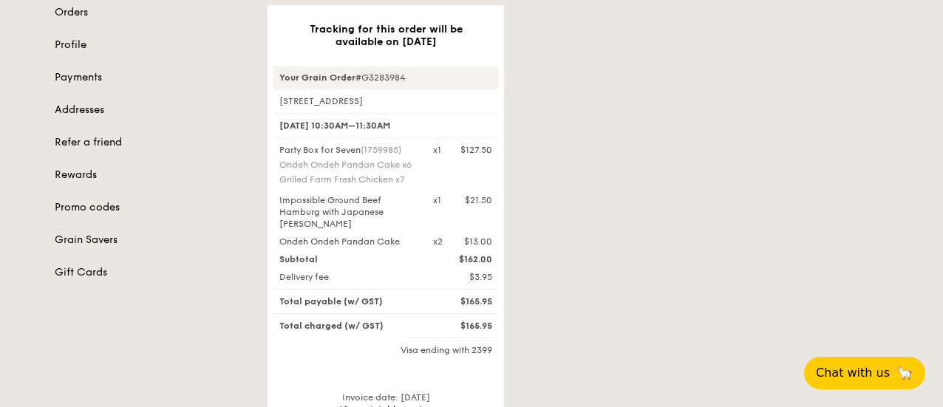
scroll to position [358, 0]
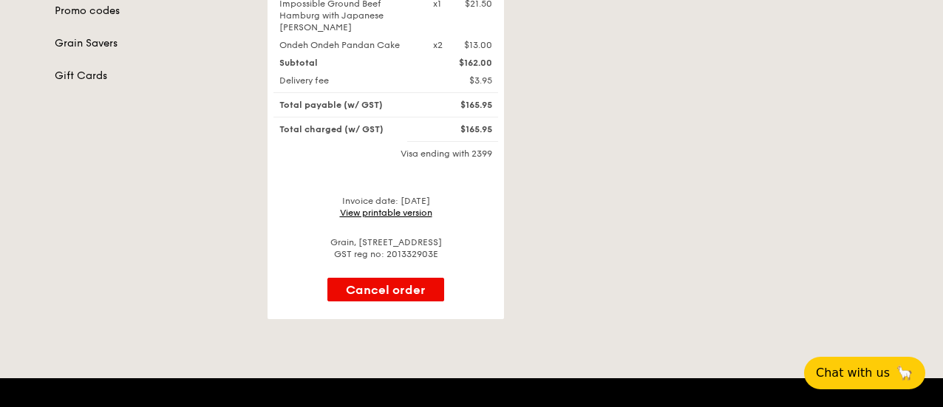
click at [380, 208] on link "View printable version" at bounding box center [386, 213] width 92 height 10
